Goal: Task Accomplishment & Management: Manage account settings

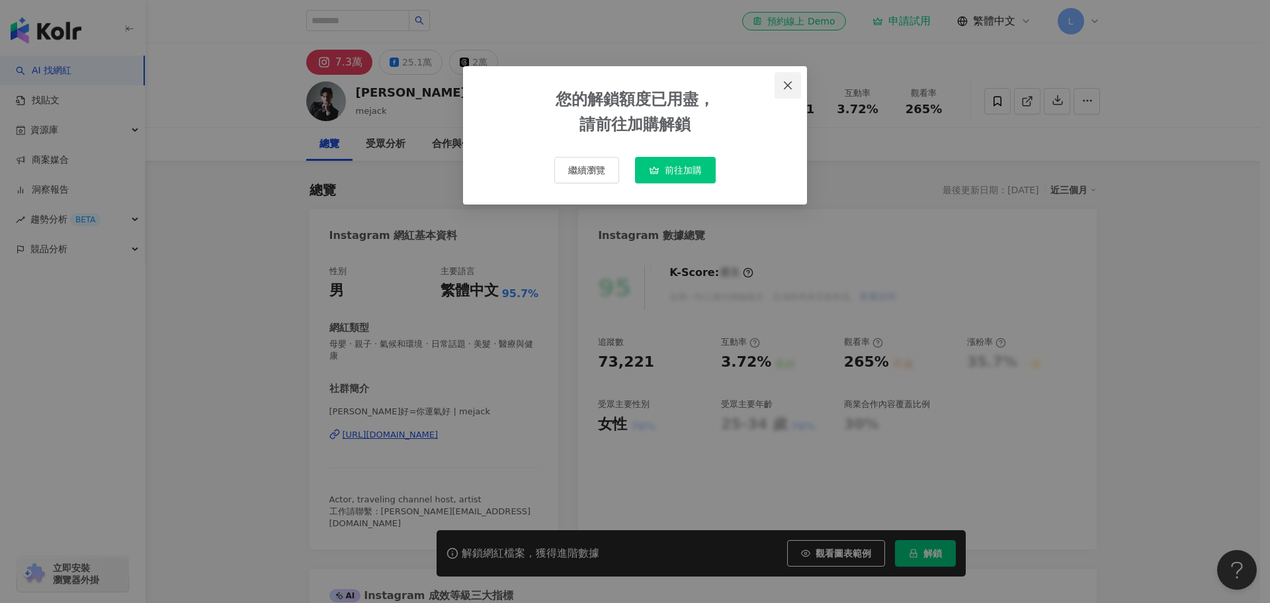
click at [789, 82] on icon "close" at bounding box center [788, 85] width 11 height 11
click at [787, 80] on div "您的解鎖額度已用盡， 請前往加購解鎖 繼續瀏覽 前往加購" at bounding box center [635, 301] width 1270 height 603
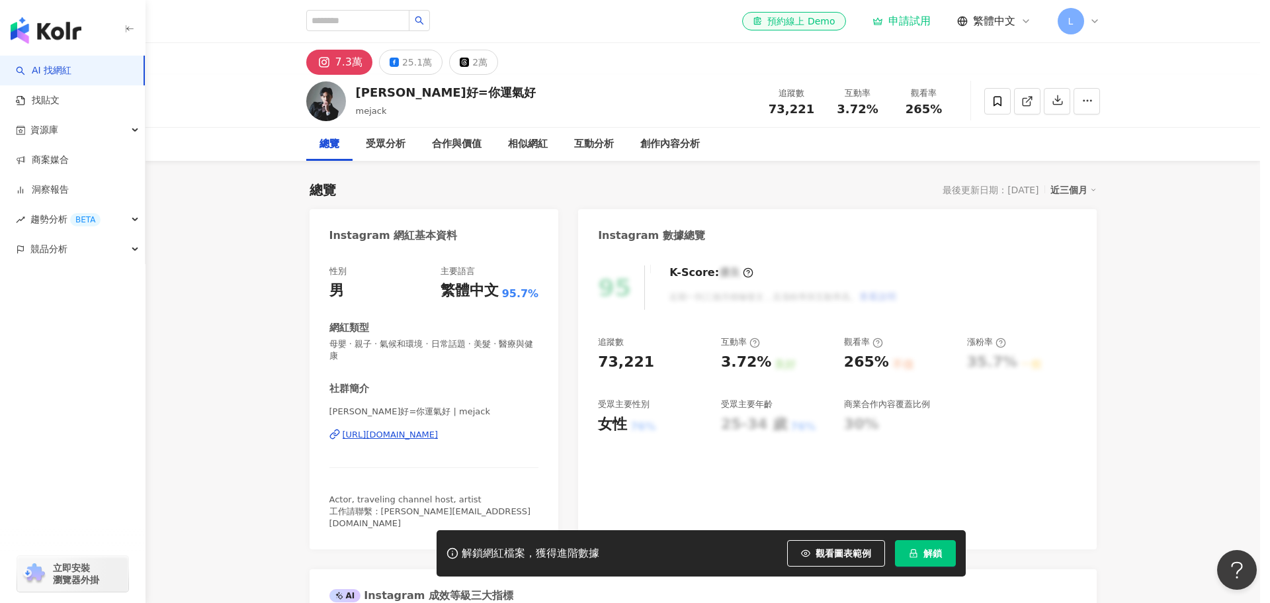
drag, startPoint x: 774, startPoint y: 99, endPoint x: 987, endPoint y: 84, distance: 212.9
click at [774, 101] on div "您的解鎖額度已用盡， 請前往加購解鎖 繼續瀏覽 前往加購" at bounding box center [635, 301] width 1270 height 603
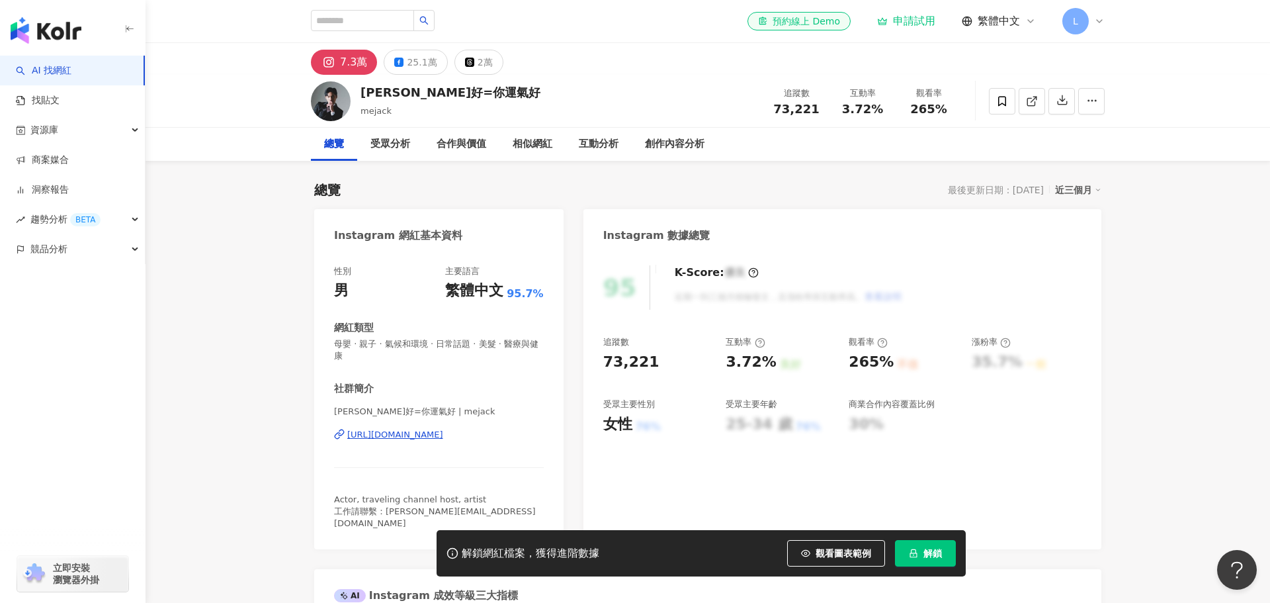
click at [1094, 19] on icon at bounding box center [1099, 21] width 11 height 11
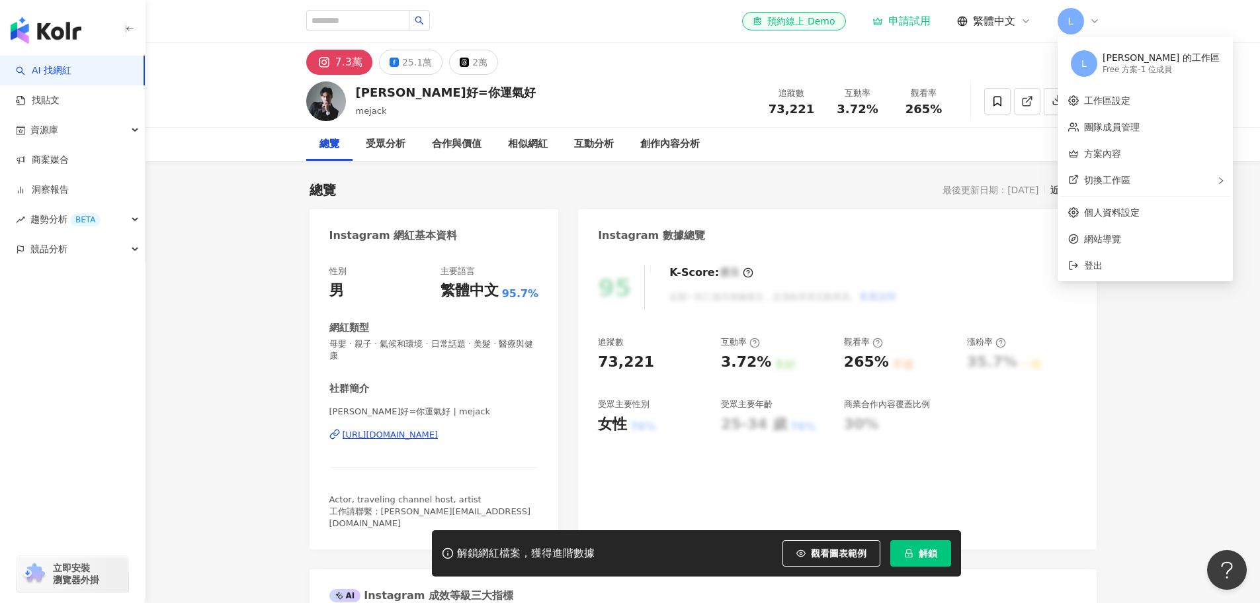
click at [1119, 56] on div "[PERSON_NAME] 的工作區" at bounding box center [1161, 58] width 117 height 13
click at [1073, 58] on span "L" at bounding box center [1084, 63] width 26 height 26
click at [1085, 105] on link "工作區設定" at bounding box center [1107, 100] width 46 height 11
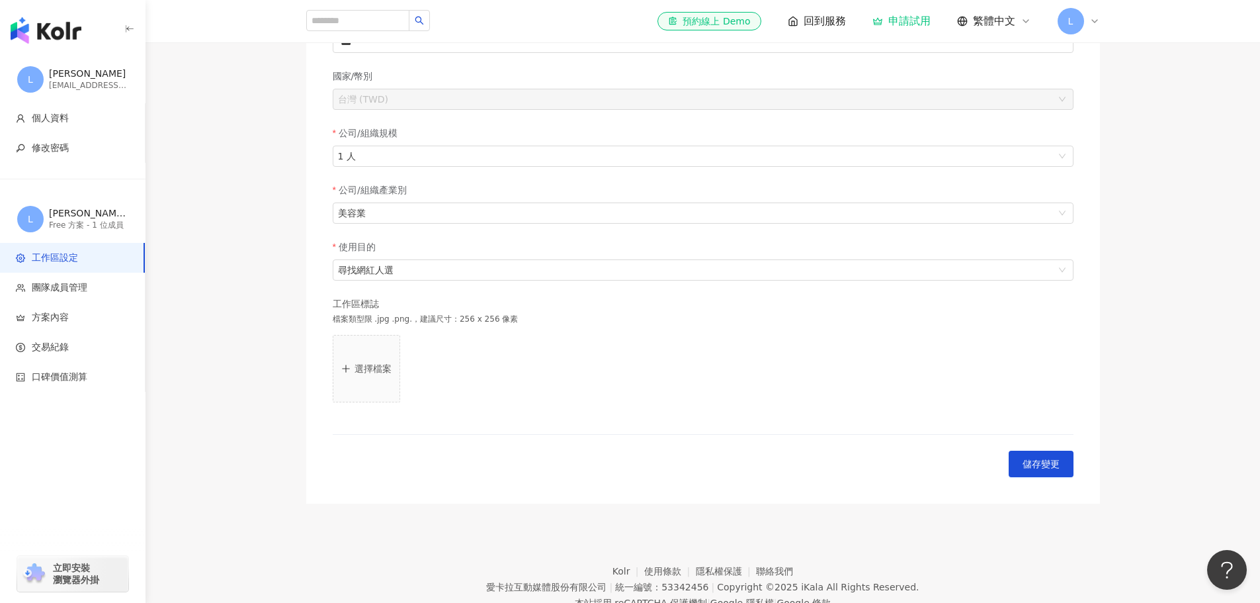
scroll to position [113, 0]
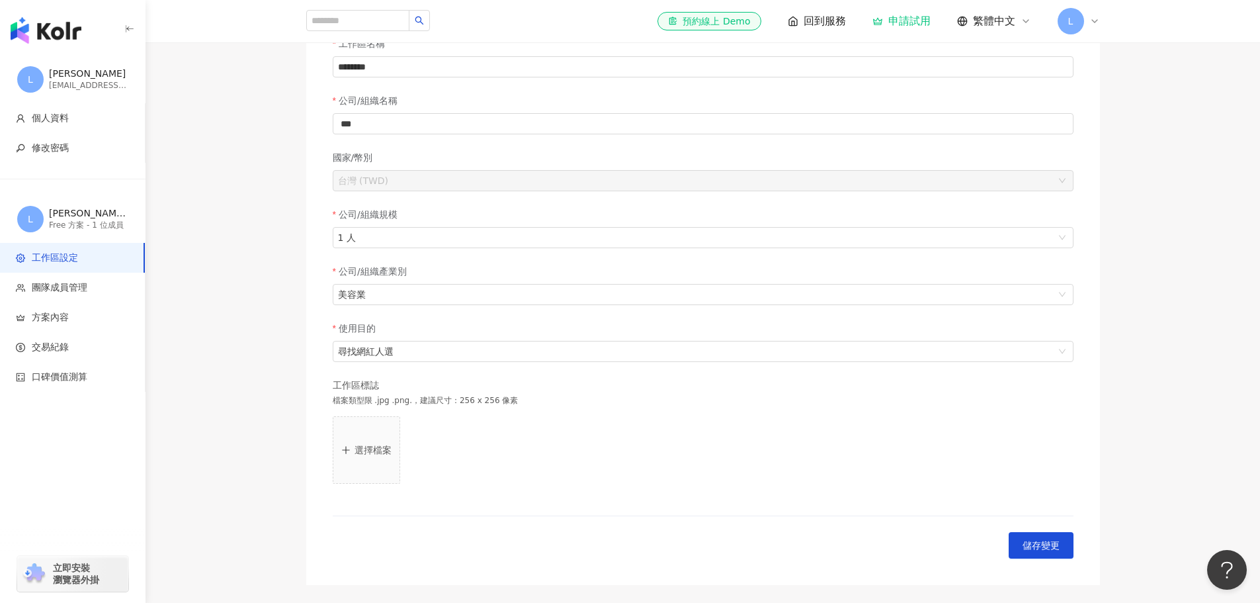
click at [101, 71] on div "[PERSON_NAME]" at bounding box center [88, 73] width 79 height 13
click at [81, 118] on span "個人資料" at bounding box center [75, 118] width 118 height 13
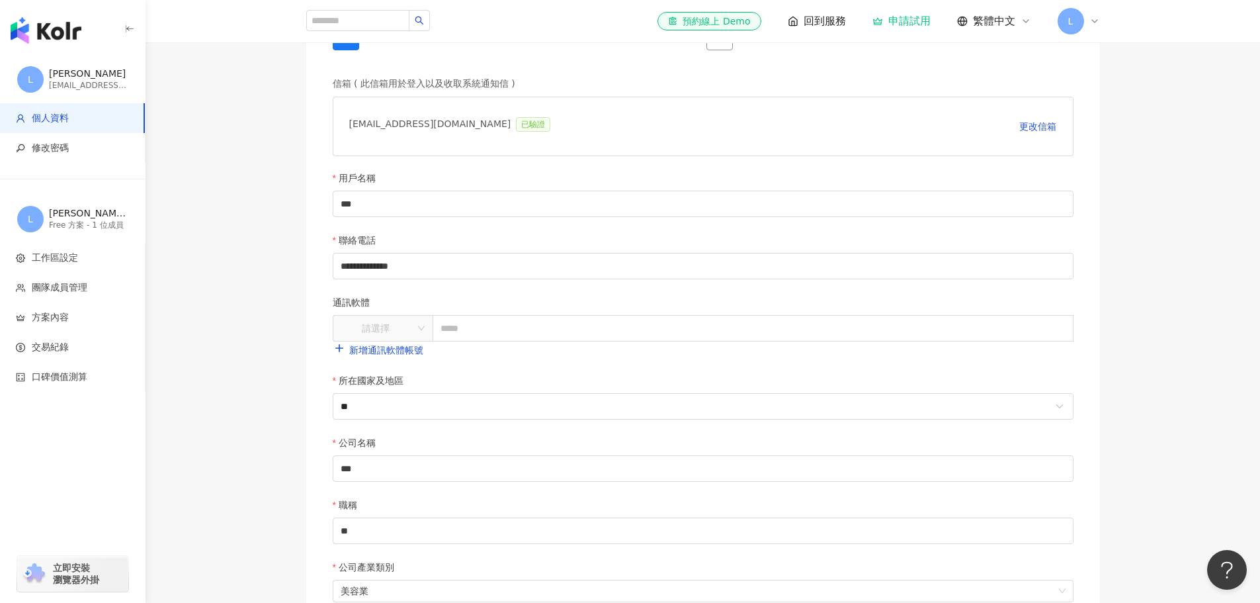
scroll to position [265, 0]
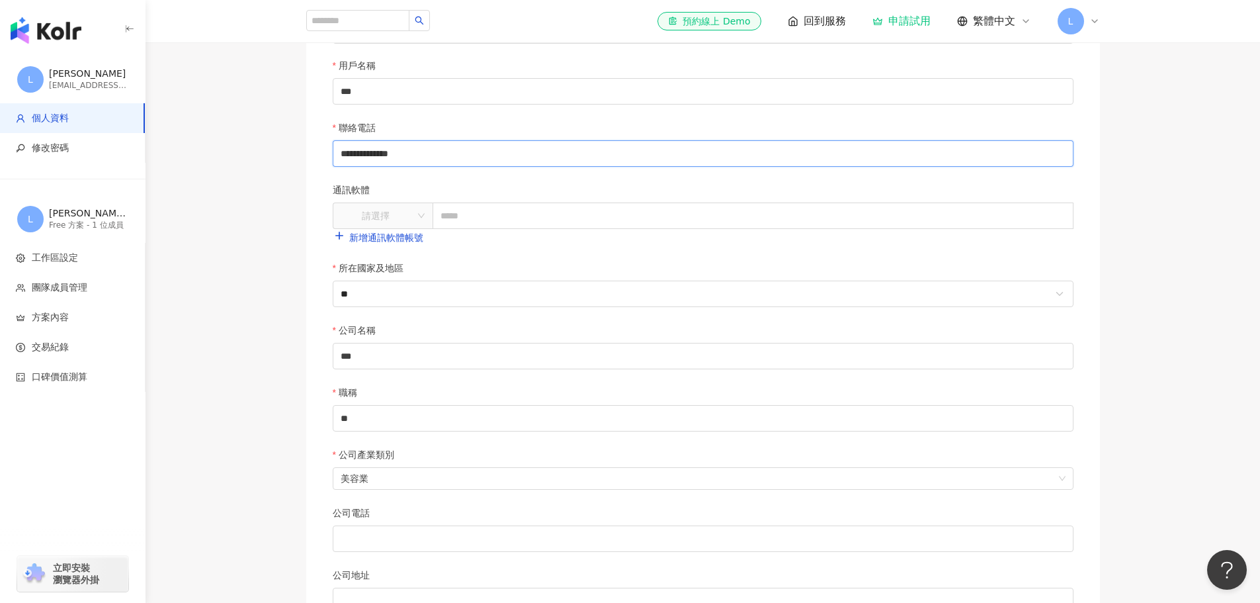
click at [421, 159] on input "**********" at bounding box center [703, 153] width 741 height 26
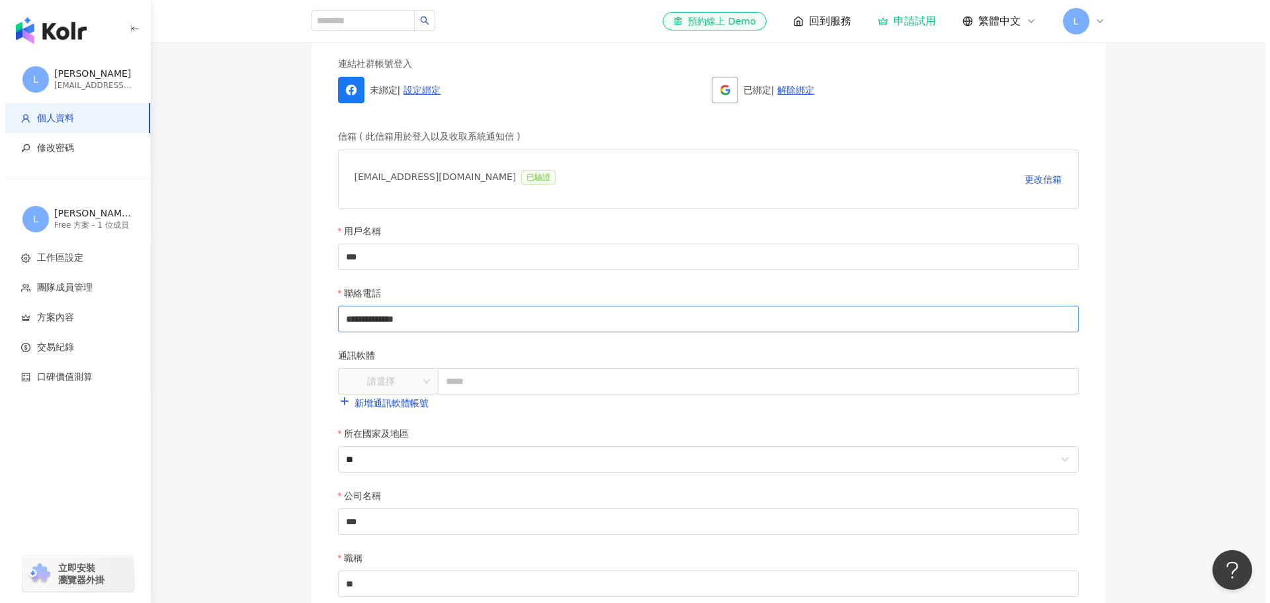
scroll to position [0, 0]
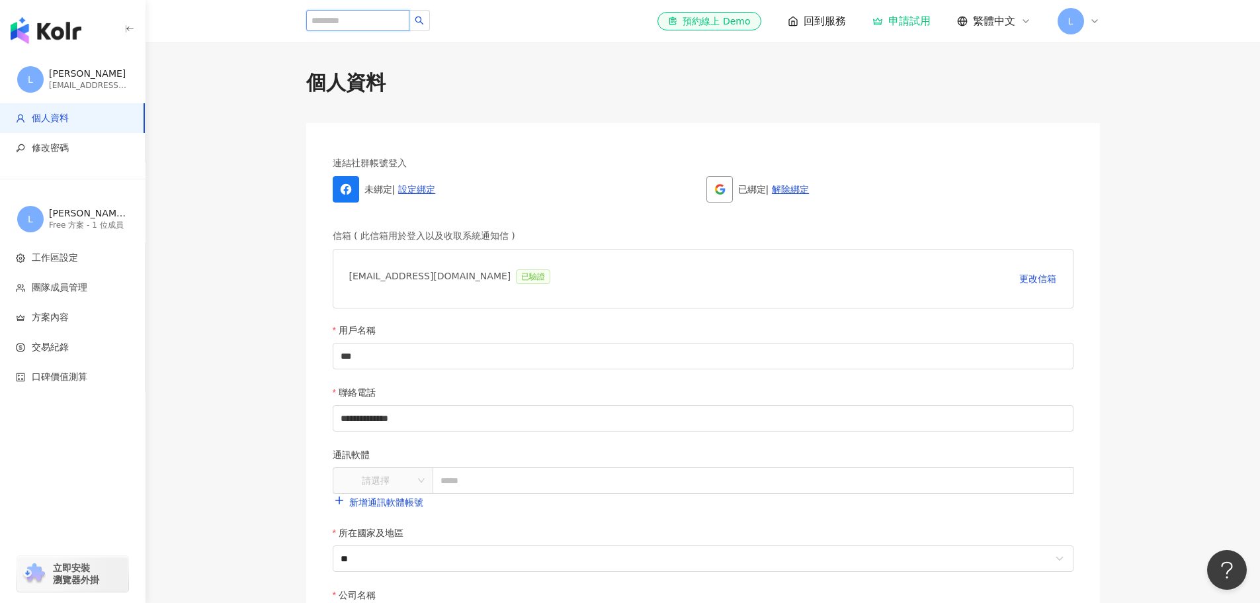
click at [364, 18] on input "search" at bounding box center [357, 20] width 103 height 21
click at [3, 22] on div "button" at bounding box center [73, 28] width 146 height 56
click at [28, 26] on img "button" at bounding box center [46, 30] width 71 height 26
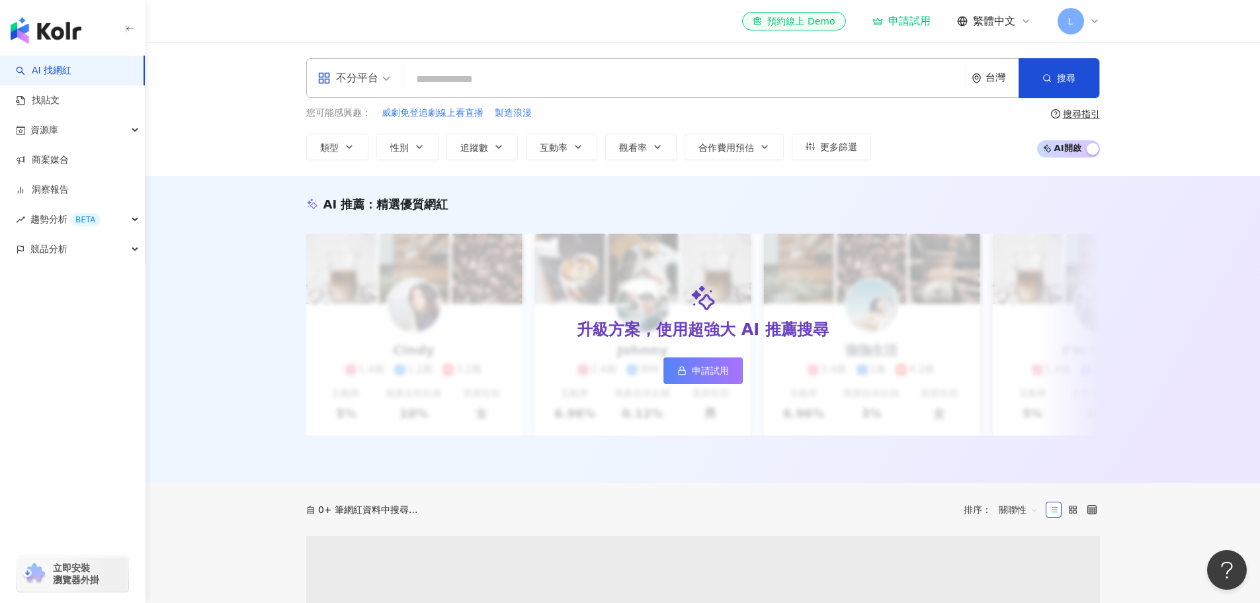
click at [1102, 25] on div "el-icon-cs 預約線上 Demo 申請試用 繁體中文 L" at bounding box center [703, 21] width 847 height 42
click at [1094, 22] on icon at bounding box center [1095, 21] width 11 height 11
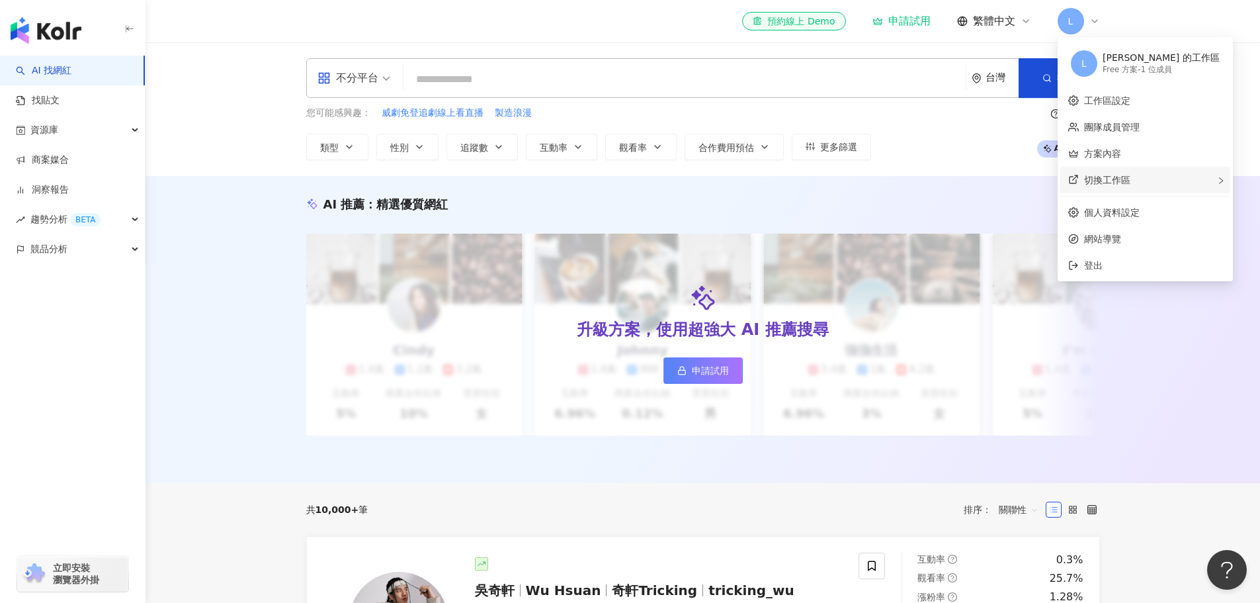
click at [1133, 188] on div "切換工作區" at bounding box center [1146, 180] width 170 height 26
drag, startPoint x: 985, startPoint y: 179, endPoint x: 1018, endPoint y: 206, distance: 43.3
click at [1139, 384] on body "AI 找網紅 找貼文 資源庫 商案媒合 洞察報告 趨勢分析 BETA 競品分析 立即安裝 瀏覽器外掛 el-icon-cs 預約線上 Demo 申請試用 繁體…" at bounding box center [630, 301] width 1260 height 603
click at [1000, 24] on span "繁體中文" at bounding box center [994, 21] width 42 height 15
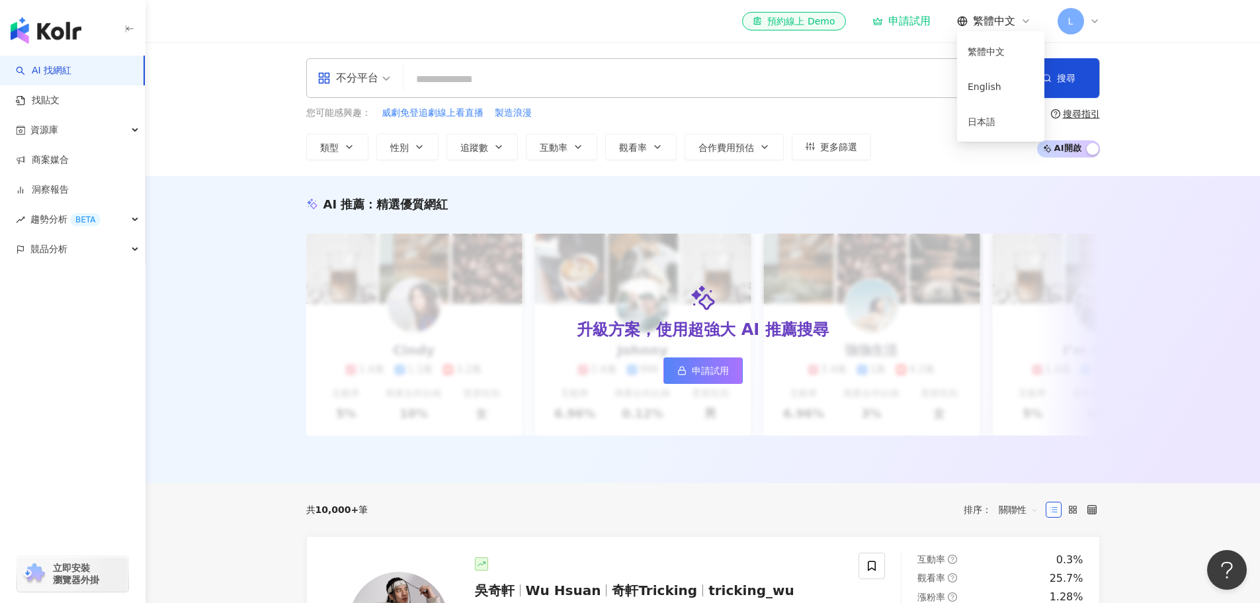
click at [1012, 24] on span "繁體中文" at bounding box center [994, 21] width 42 height 15
click at [1086, 22] on div "L" at bounding box center [1079, 21] width 42 height 26
